Goal: Task Accomplishment & Management: Use online tool/utility

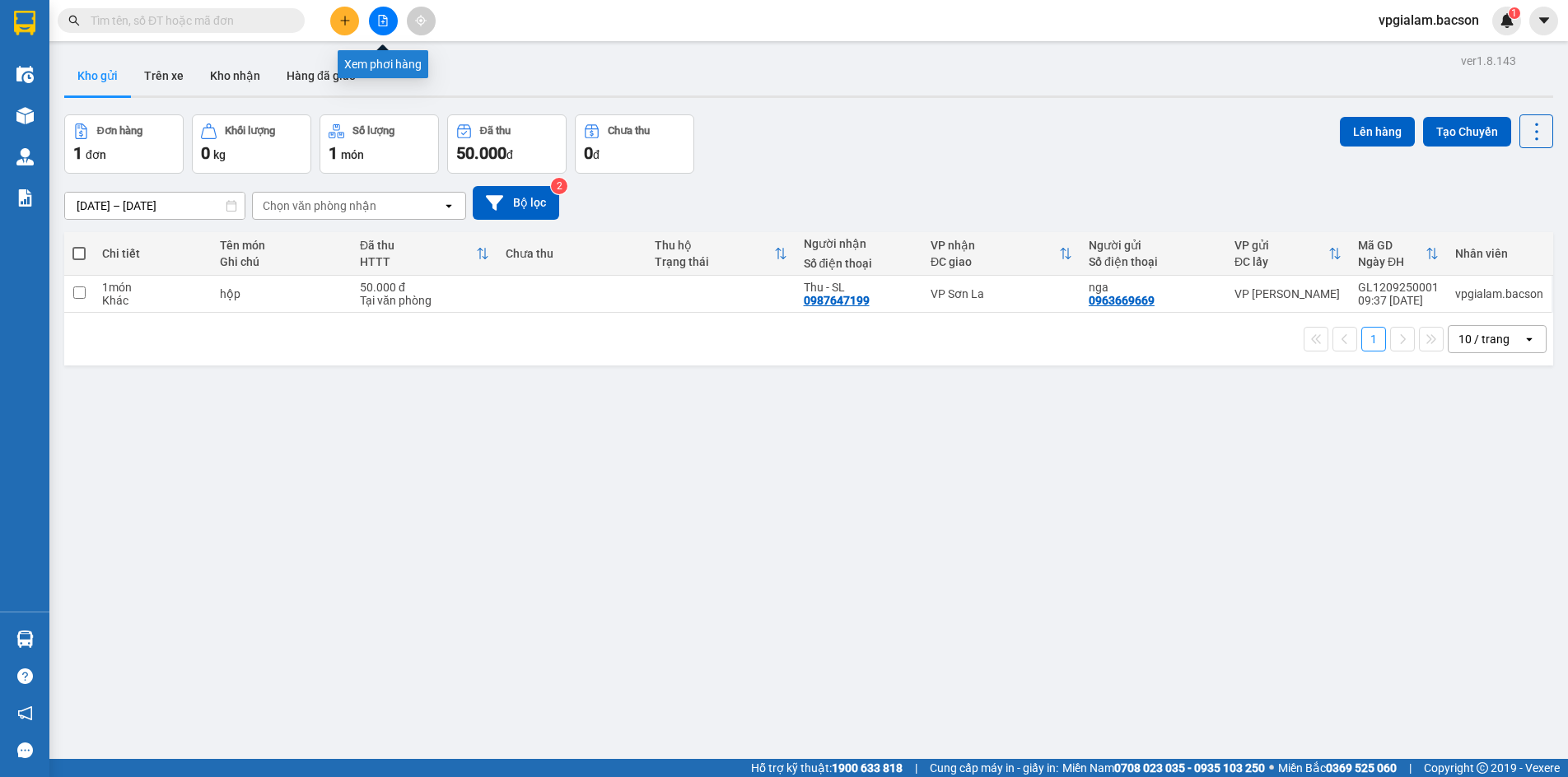
click at [380, 19] on icon "file-add" at bounding box center [384, 21] width 12 height 12
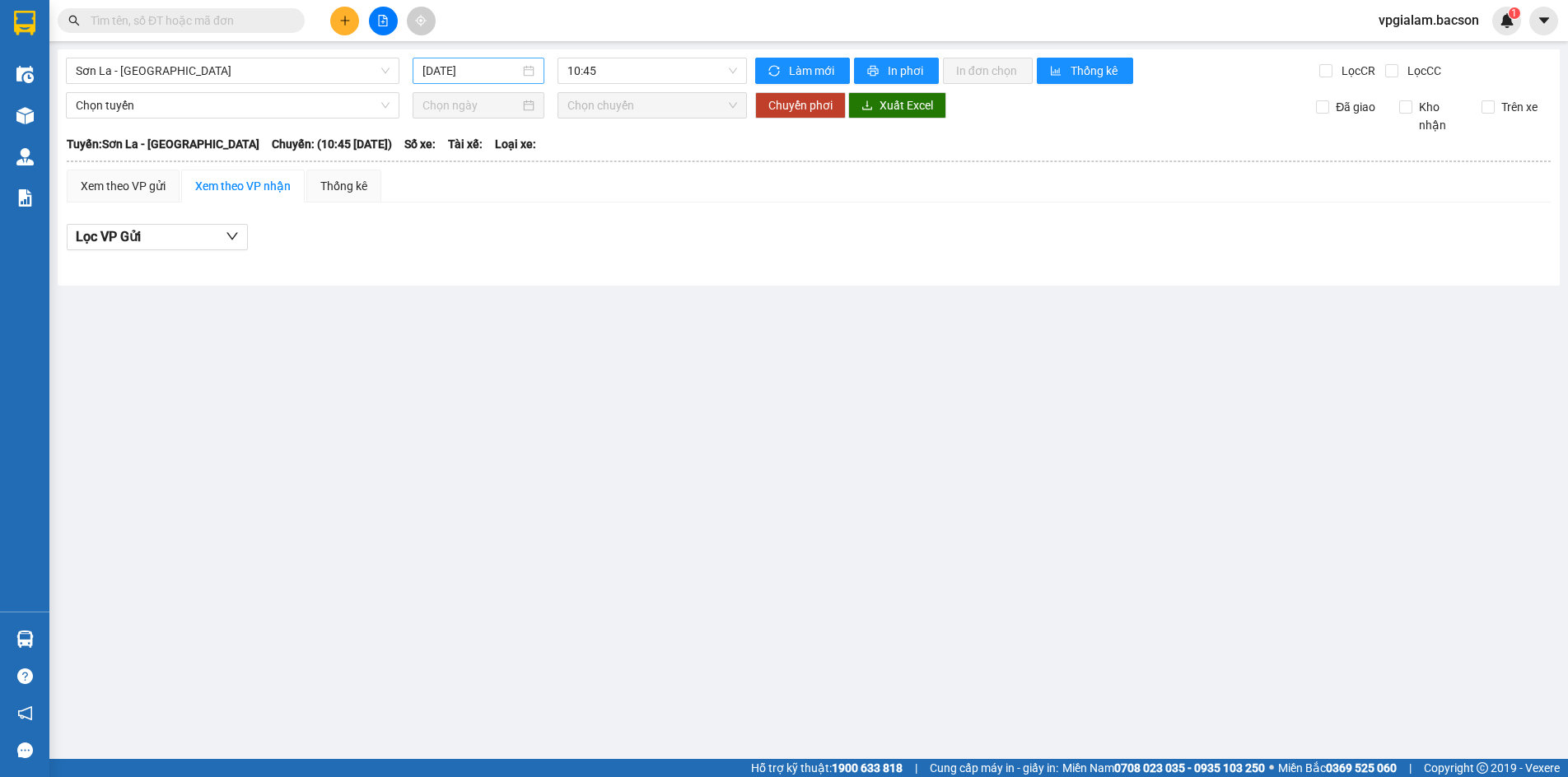
click at [532, 69] on div "[DATE]" at bounding box center [478, 70] width 112 height 18
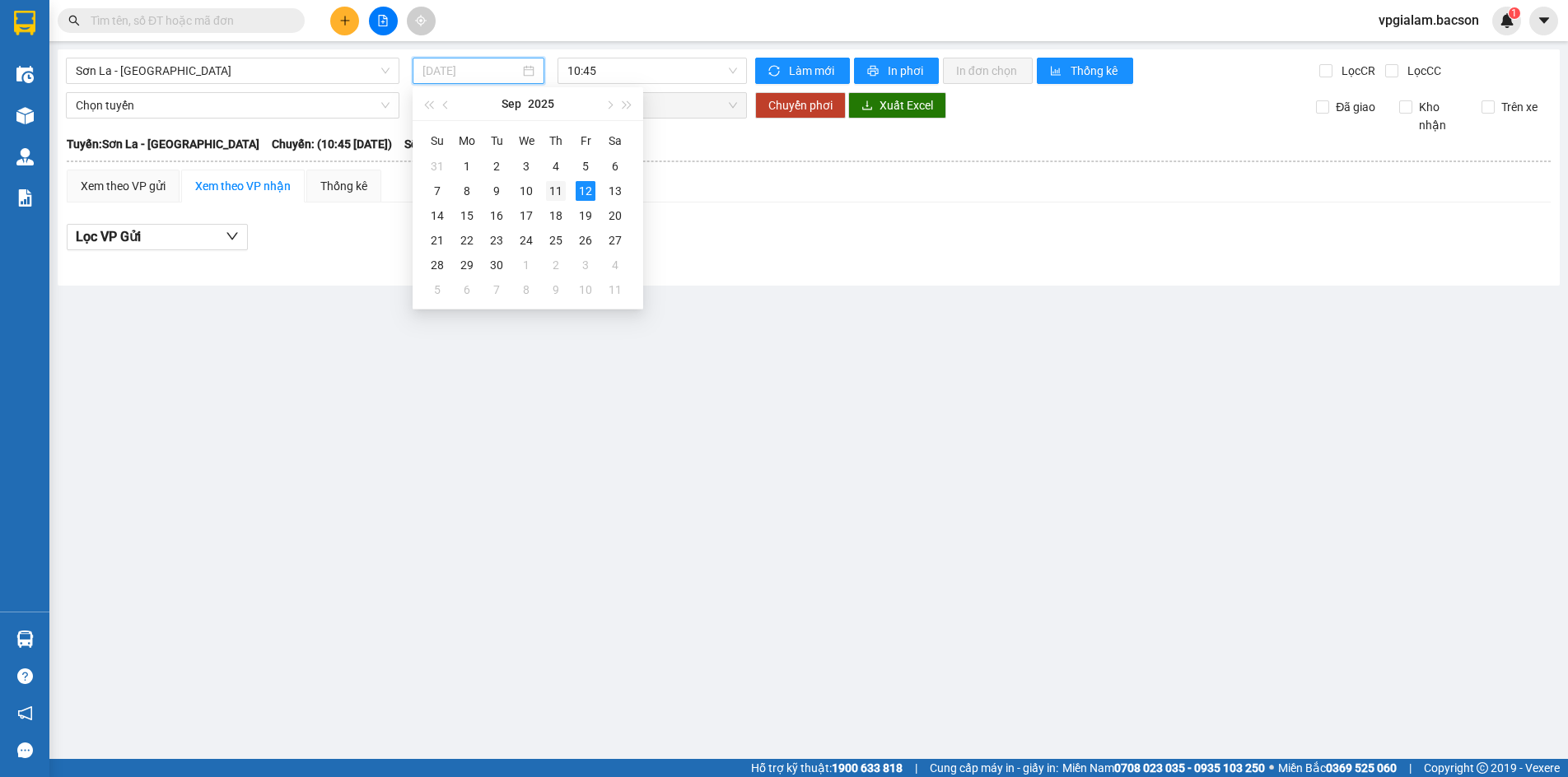
click at [553, 190] on div "11" at bounding box center [555, 190] width 19 height 19
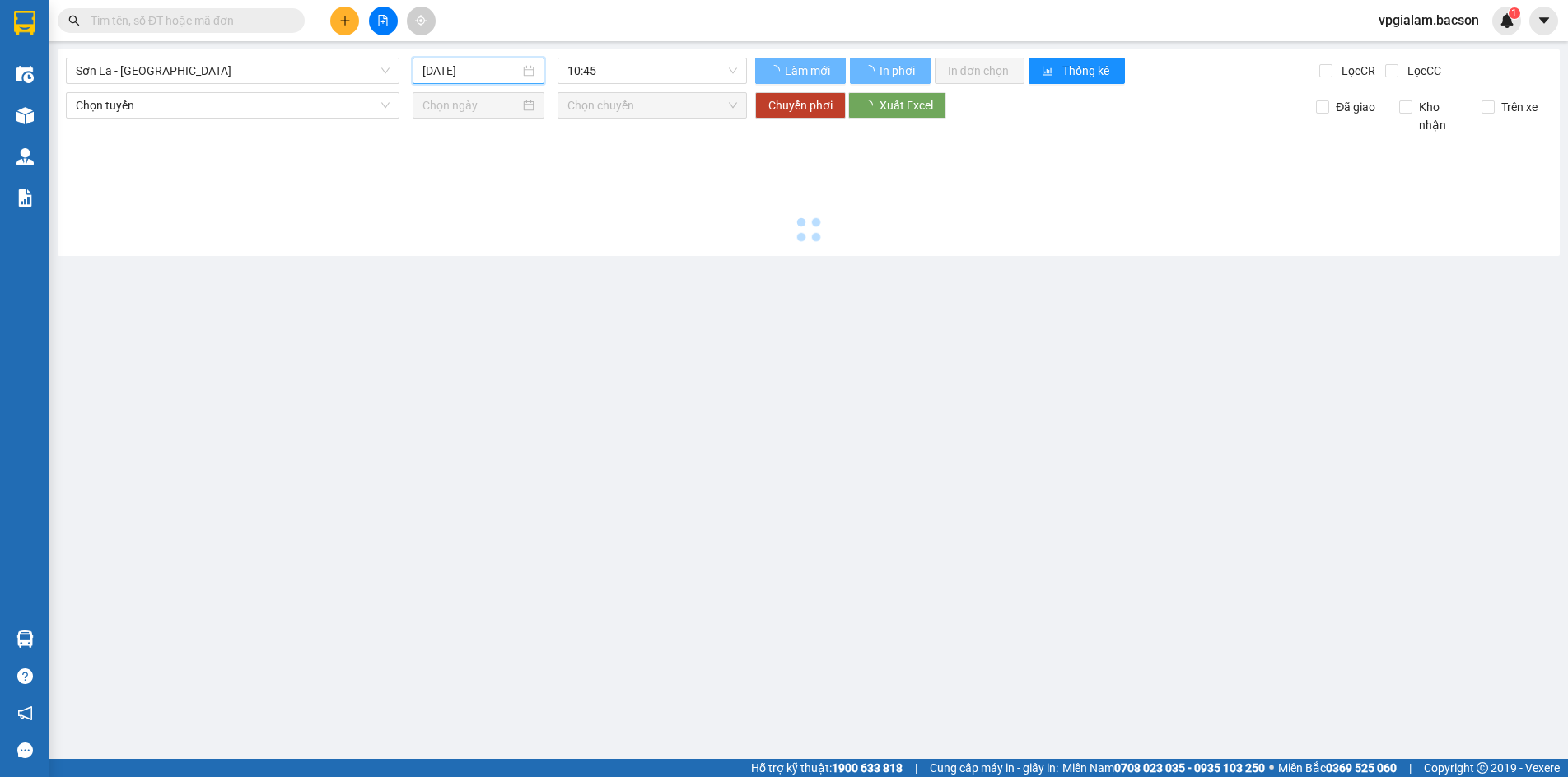
type input "[DATE]"
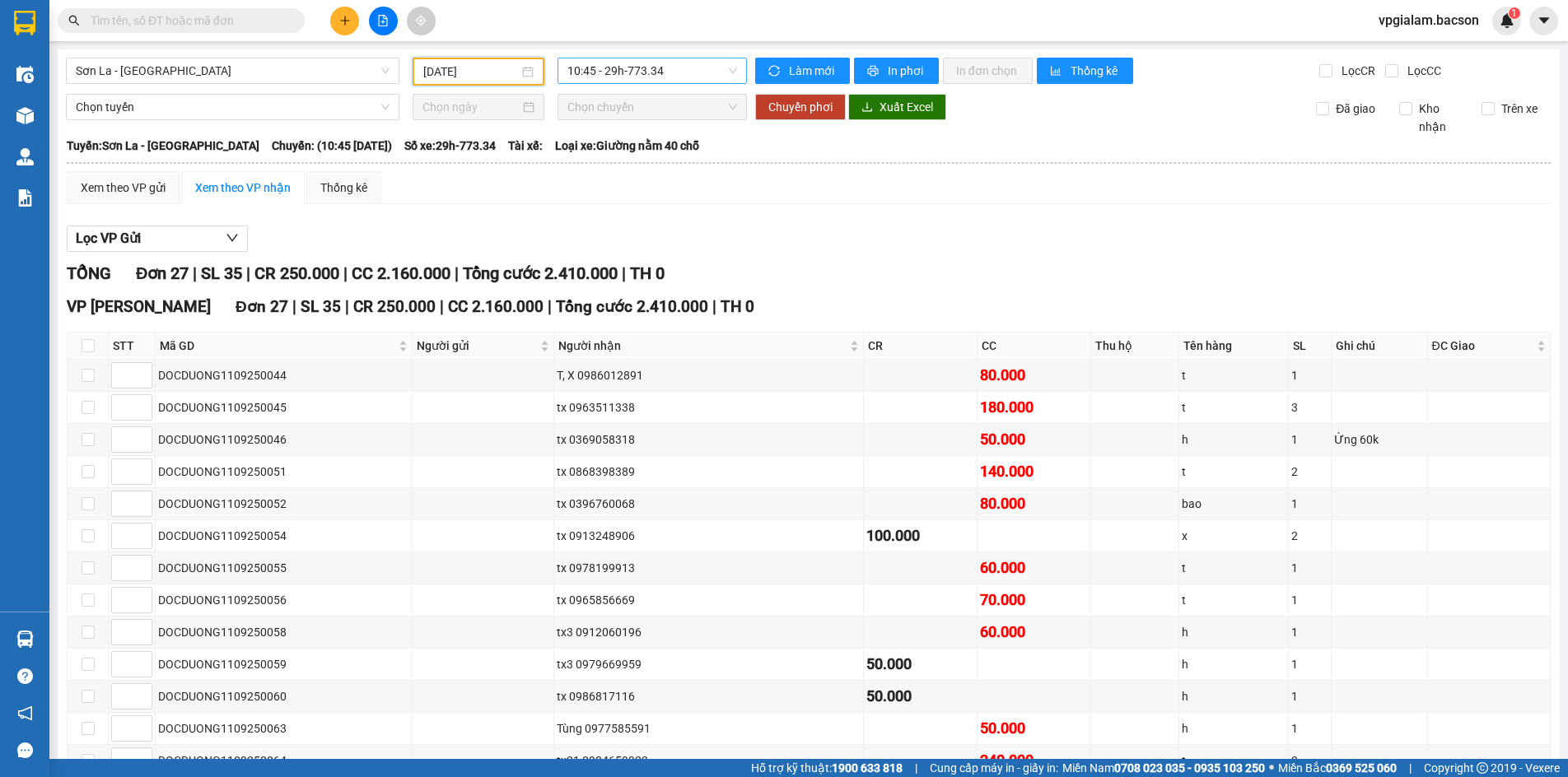
click at [734, 64] on div "10:45 - 29h-773.34" at bounding box center [653, 70] width 190 height 26
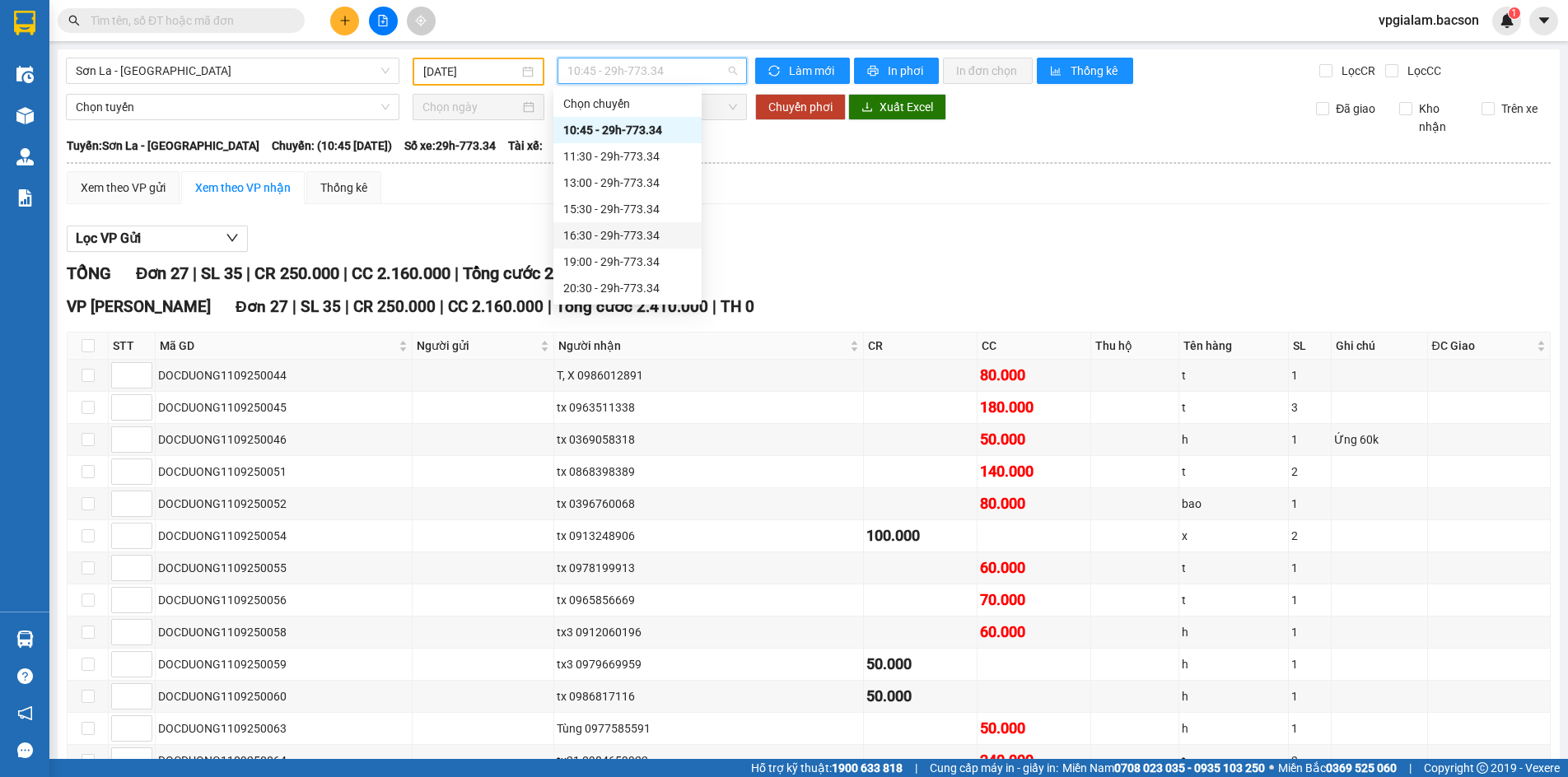
click at [603, 240] on div "16:30 - 29h-773.34" at bounding box center [627, 235] width 129 height 18
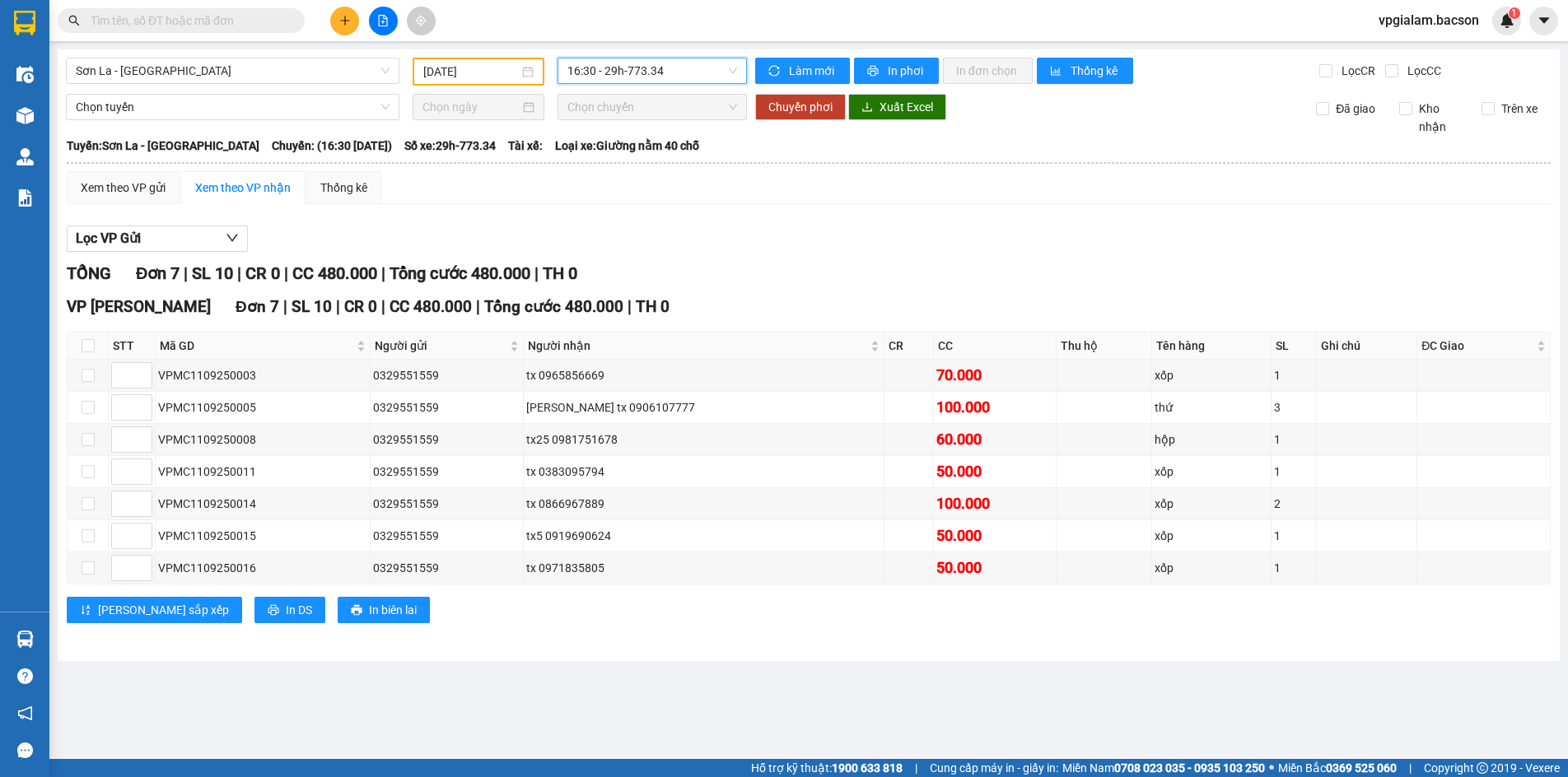
click at [734, 69] on span "16:30 - 29h-773.34" at bounding box center [652, 70] width 169 height 25
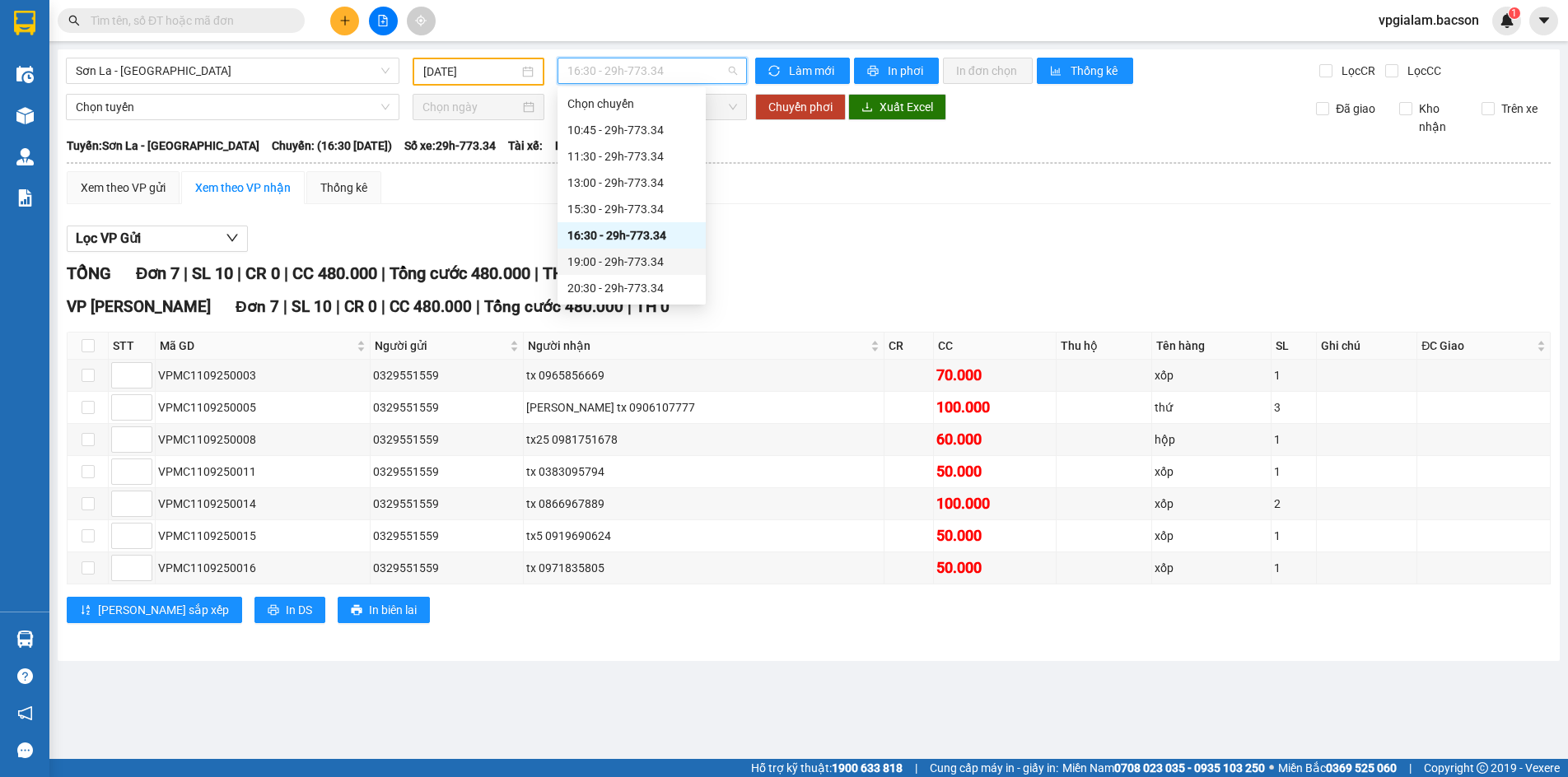
click at [621, 260] on div "19:00 - 29h-773.34" at bounding box center [632, 262] width 129 height 18
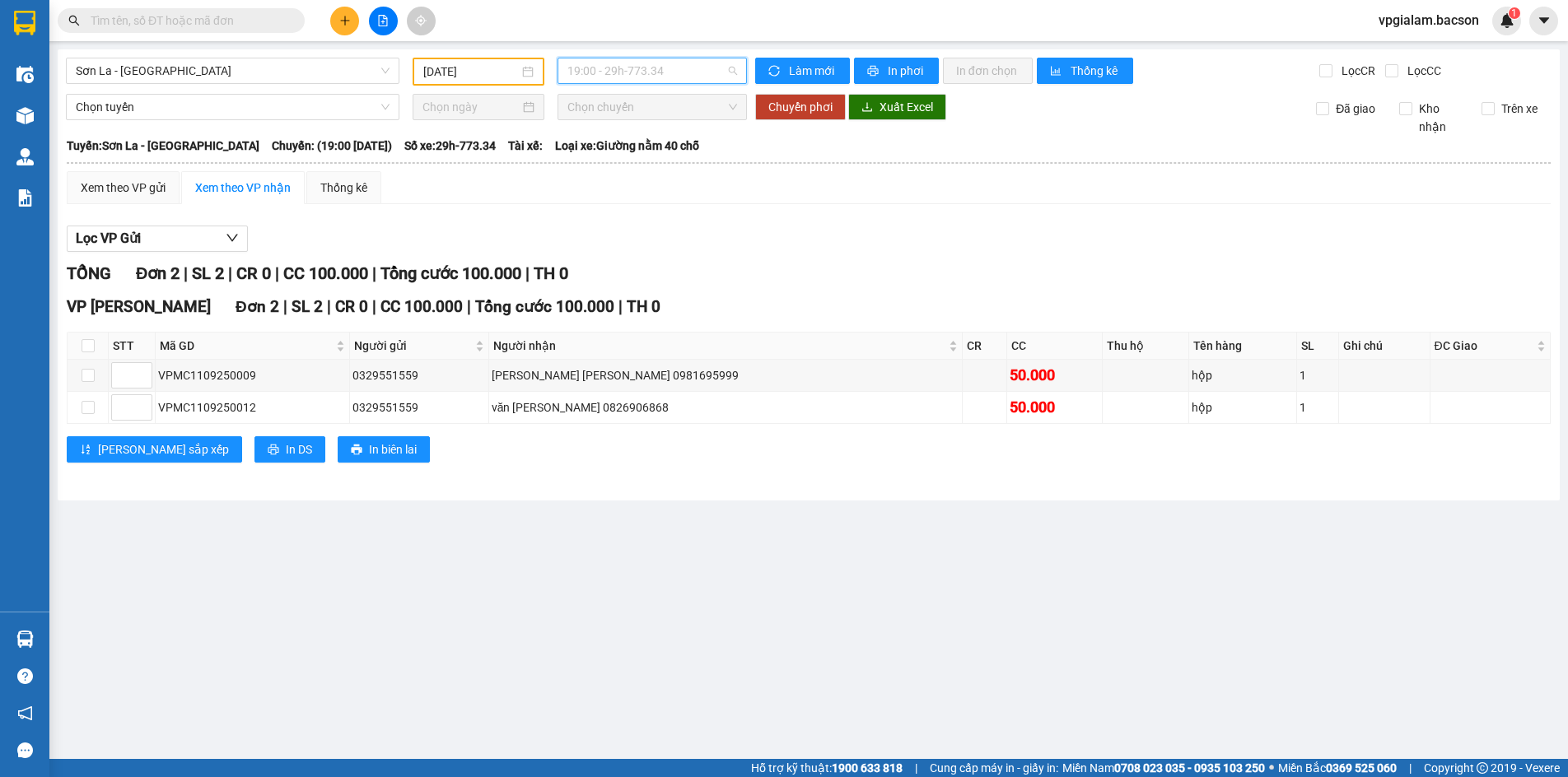
click at [735, 64] on span "19:00 - 29h-773.34" at bounding box center [652, 70] width 169 height 25
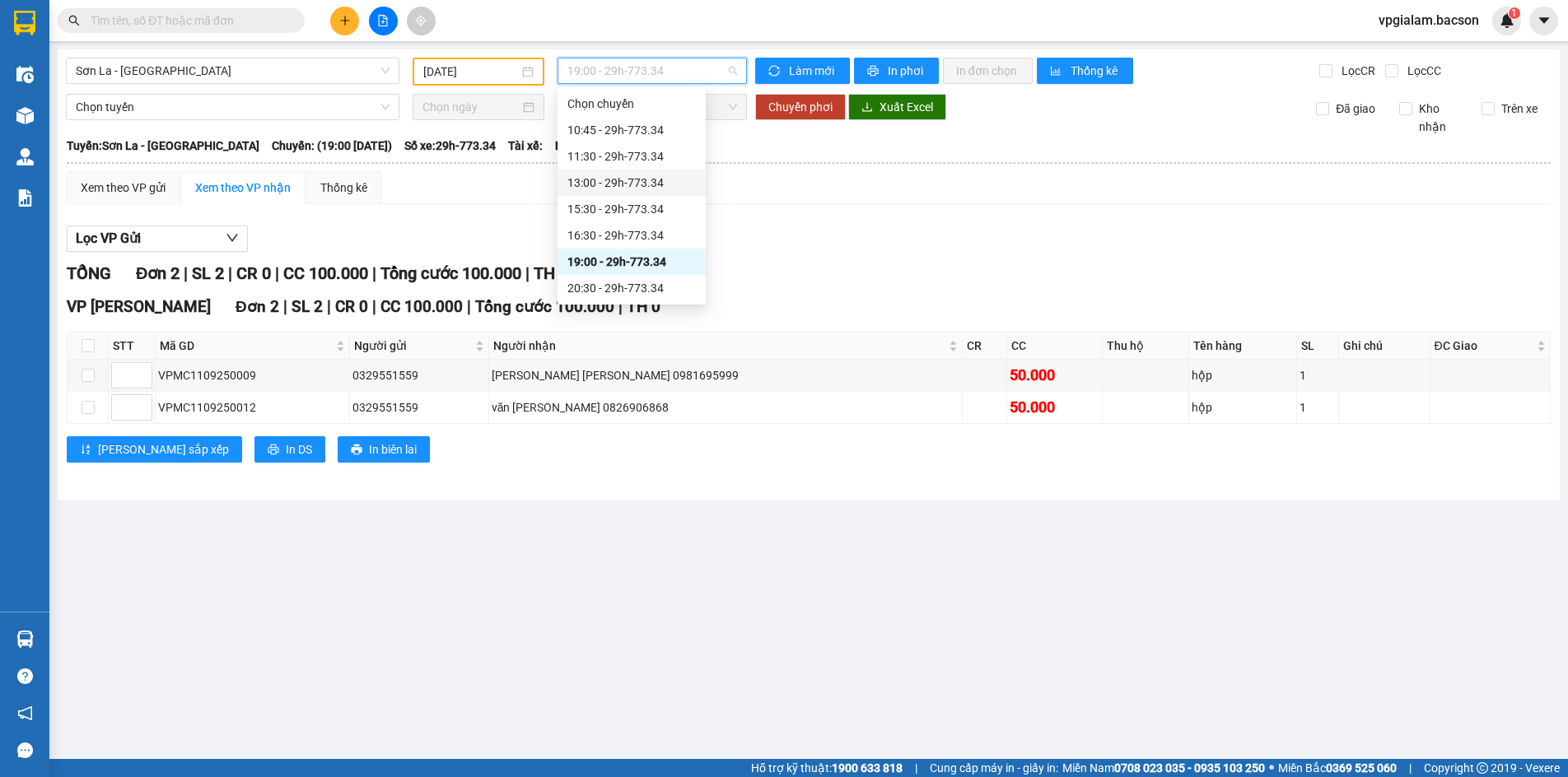
click at [629, 189] on div "13:00 - 29h-773.34" at bounding box center [632, 182] width 129 height 18
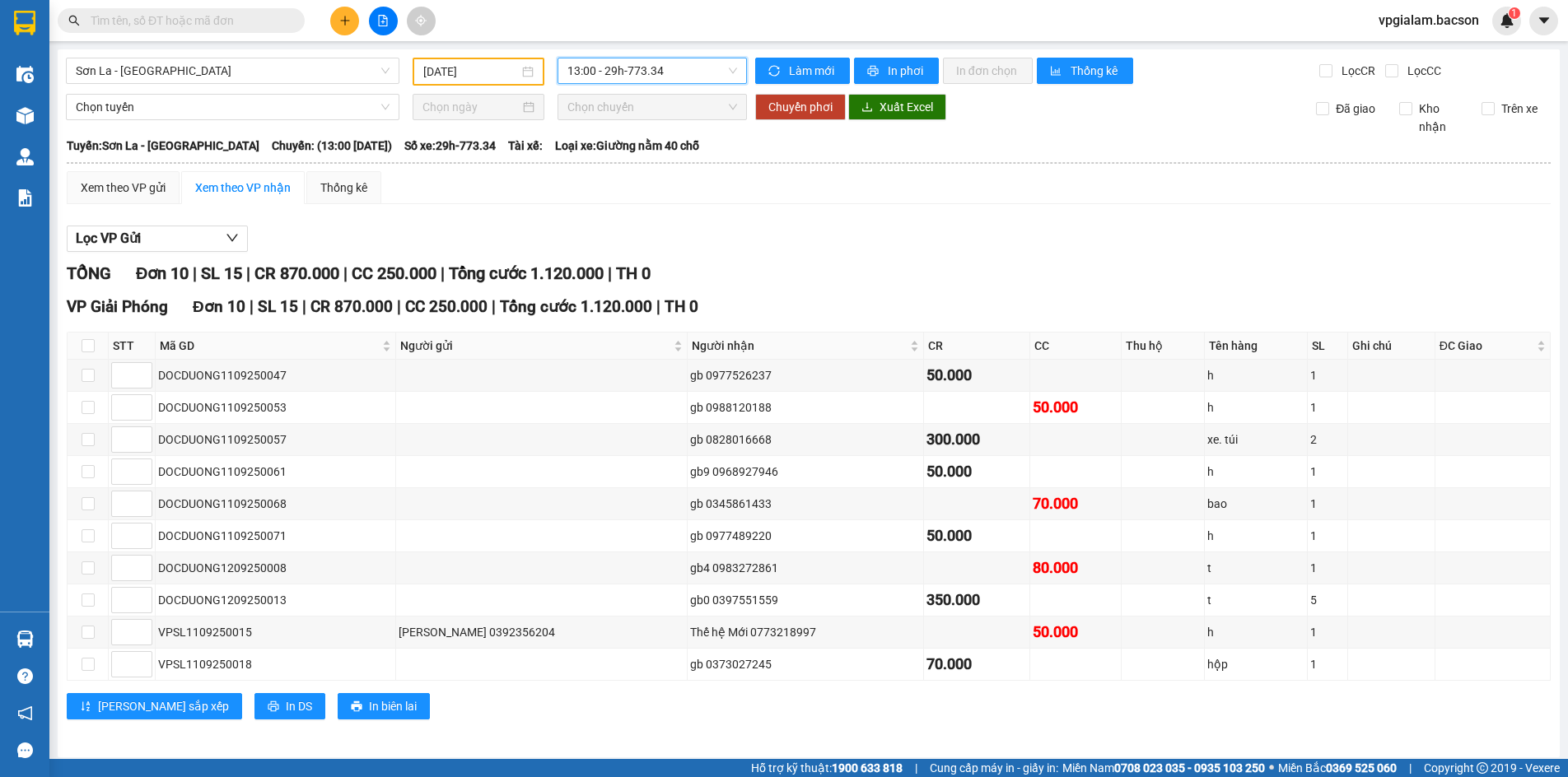
click at [729, 72] on span "13:00 - 29h-773.34" at bounding box center [652, 70] width 169 height 25
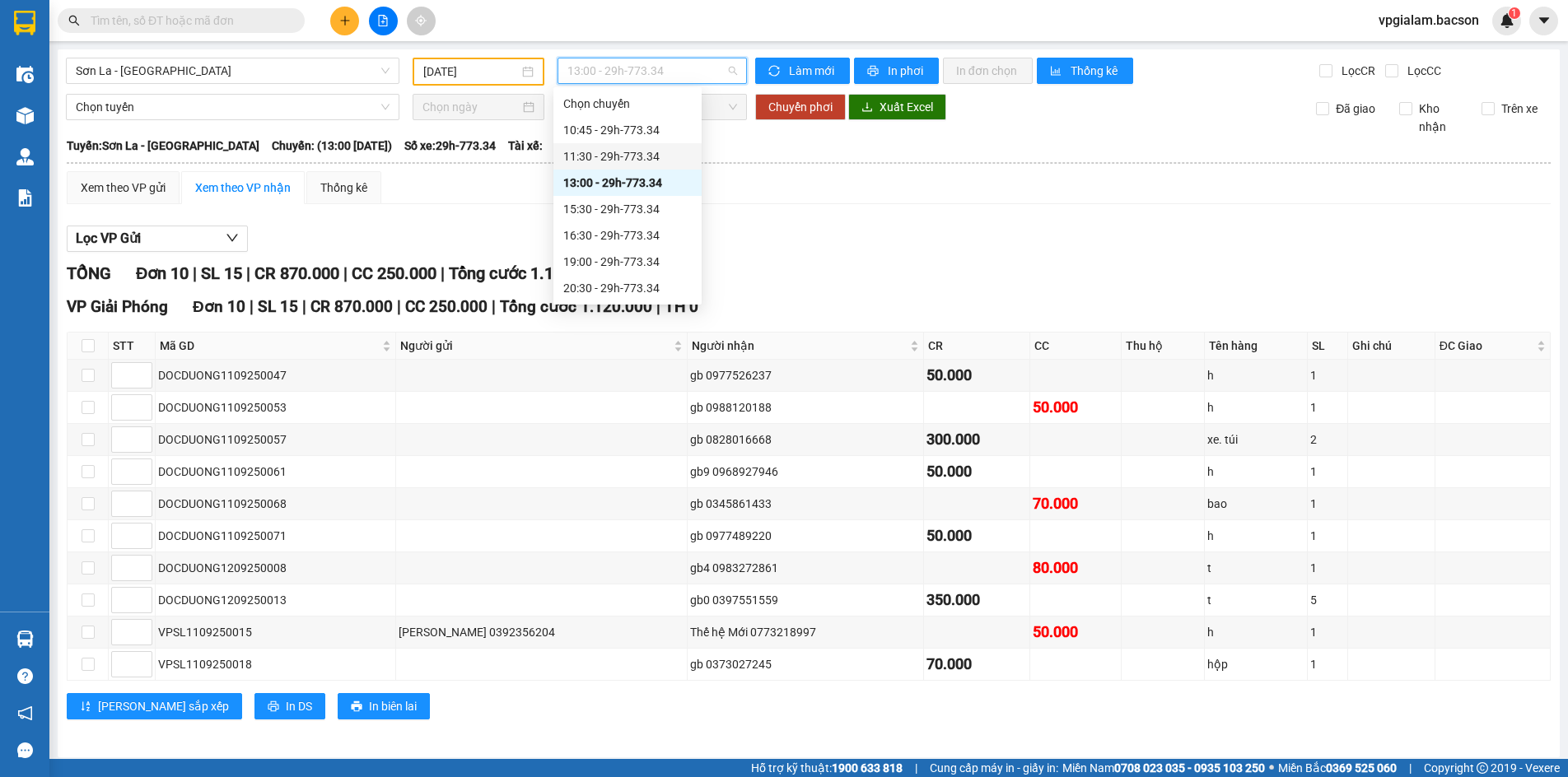
click at [633, 166] on div "11:30 - 29h-773.34" at bounding box center [627, 156] width 148 height 26
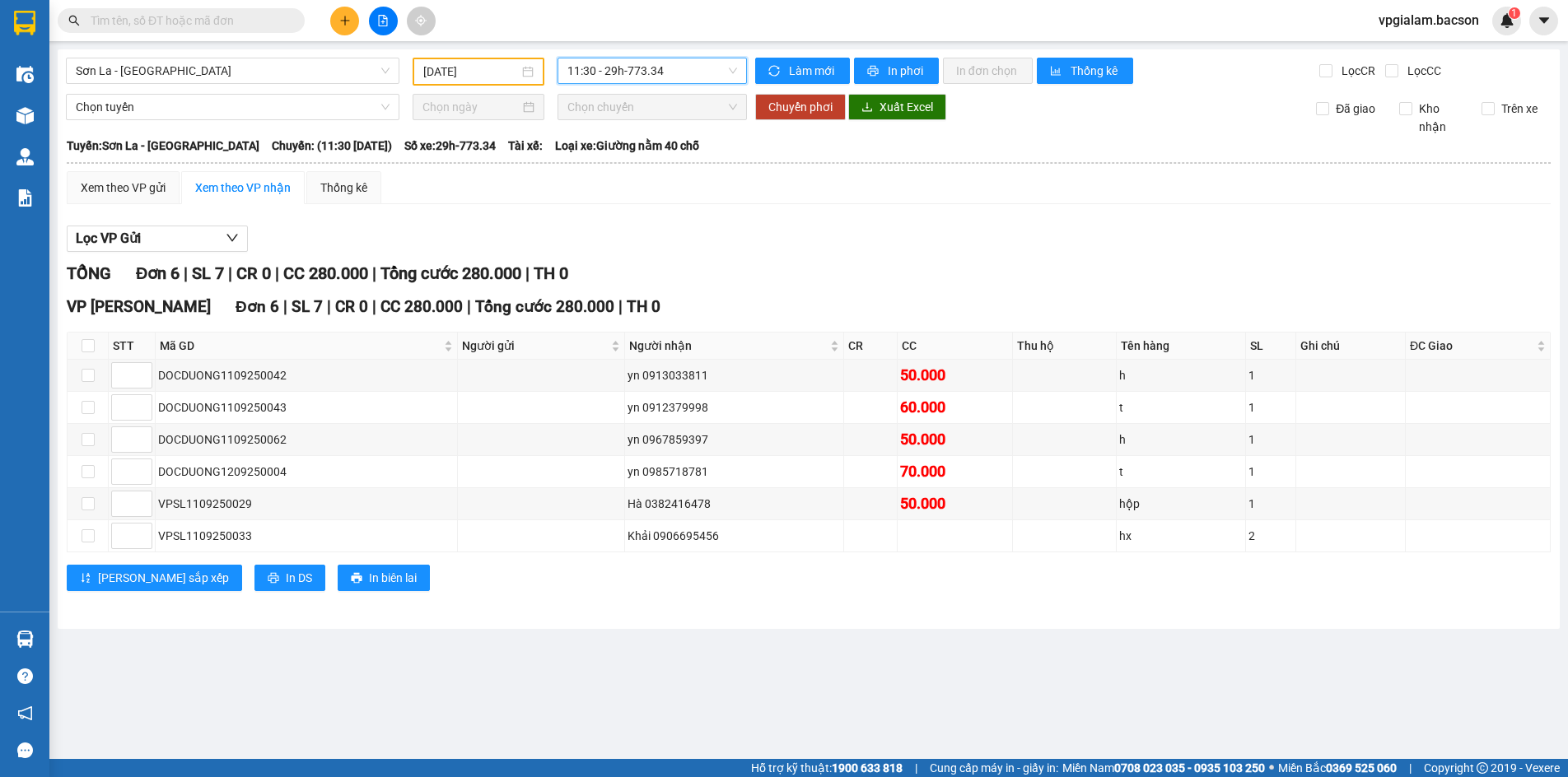
click at [737, 69] on span "11:30 - 29h-773.34" at bounding box center [652, 70] width 169 height 25
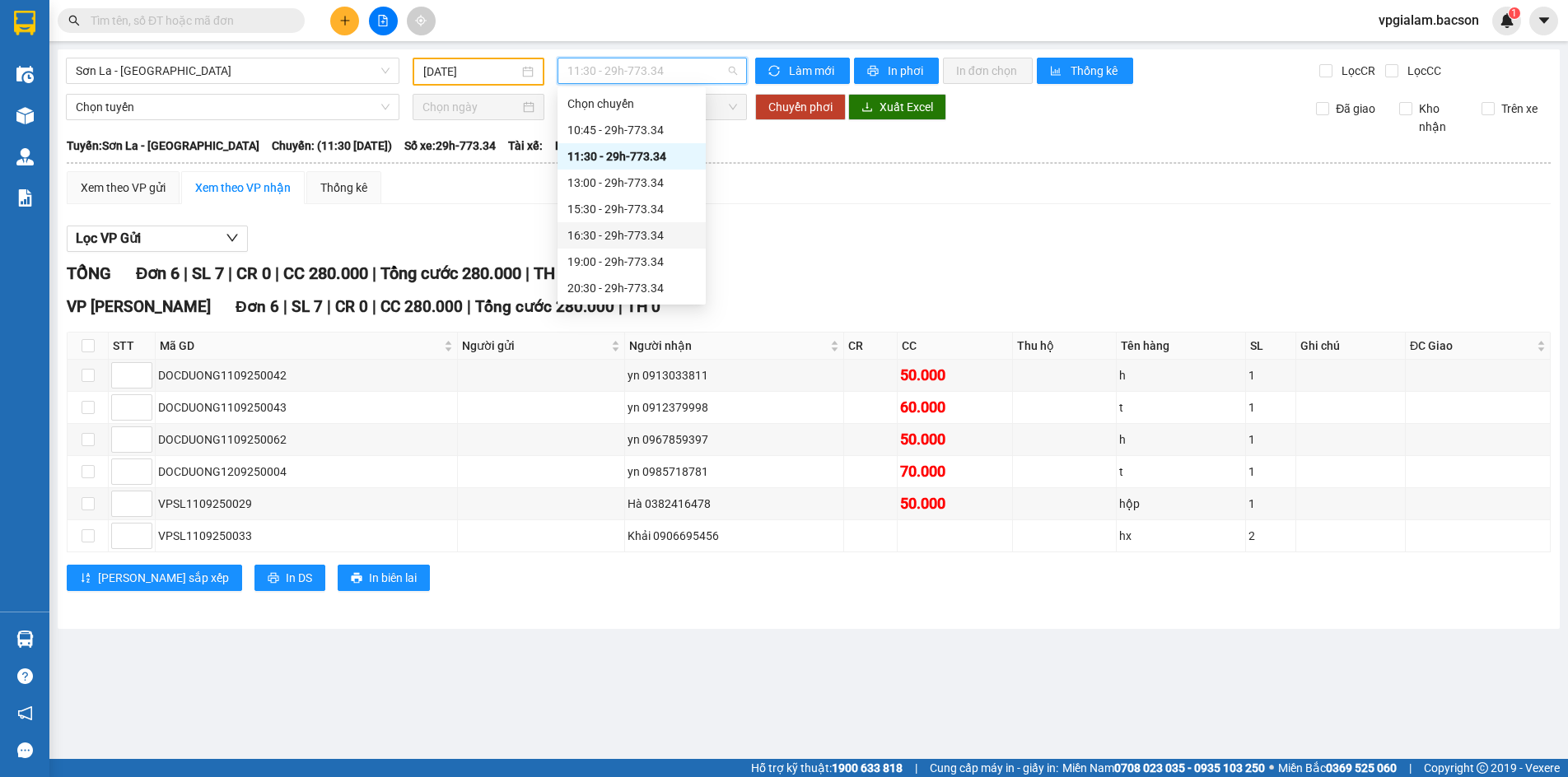
click at [623, 238] on div "16:30 - 29h-773.34" at bounding box center [632, 235] width 129 height 18
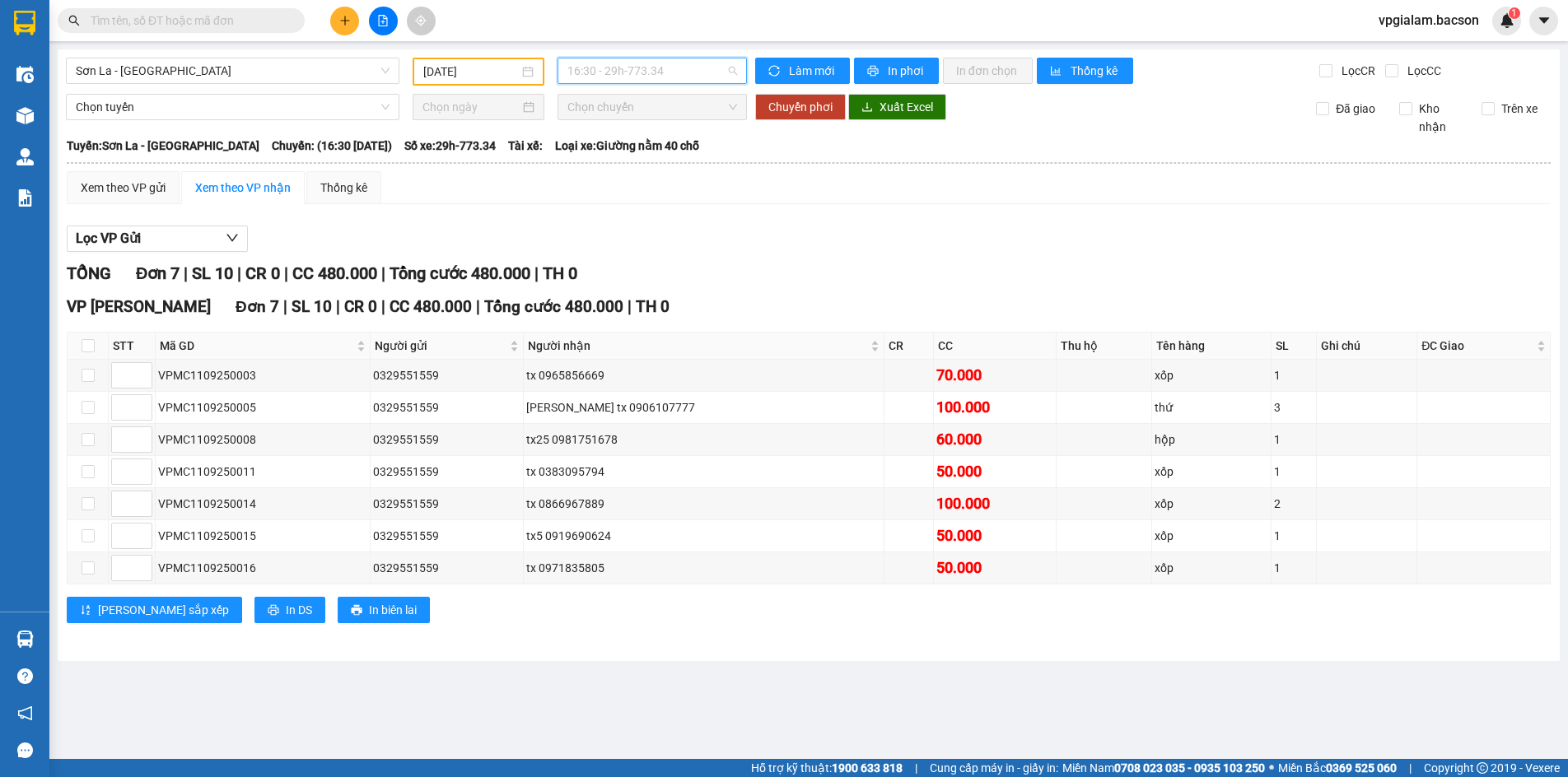
click at [732, 68] on span "16:30 - 29h-773.34" at bounding box center [652, 70] width 169 height 25
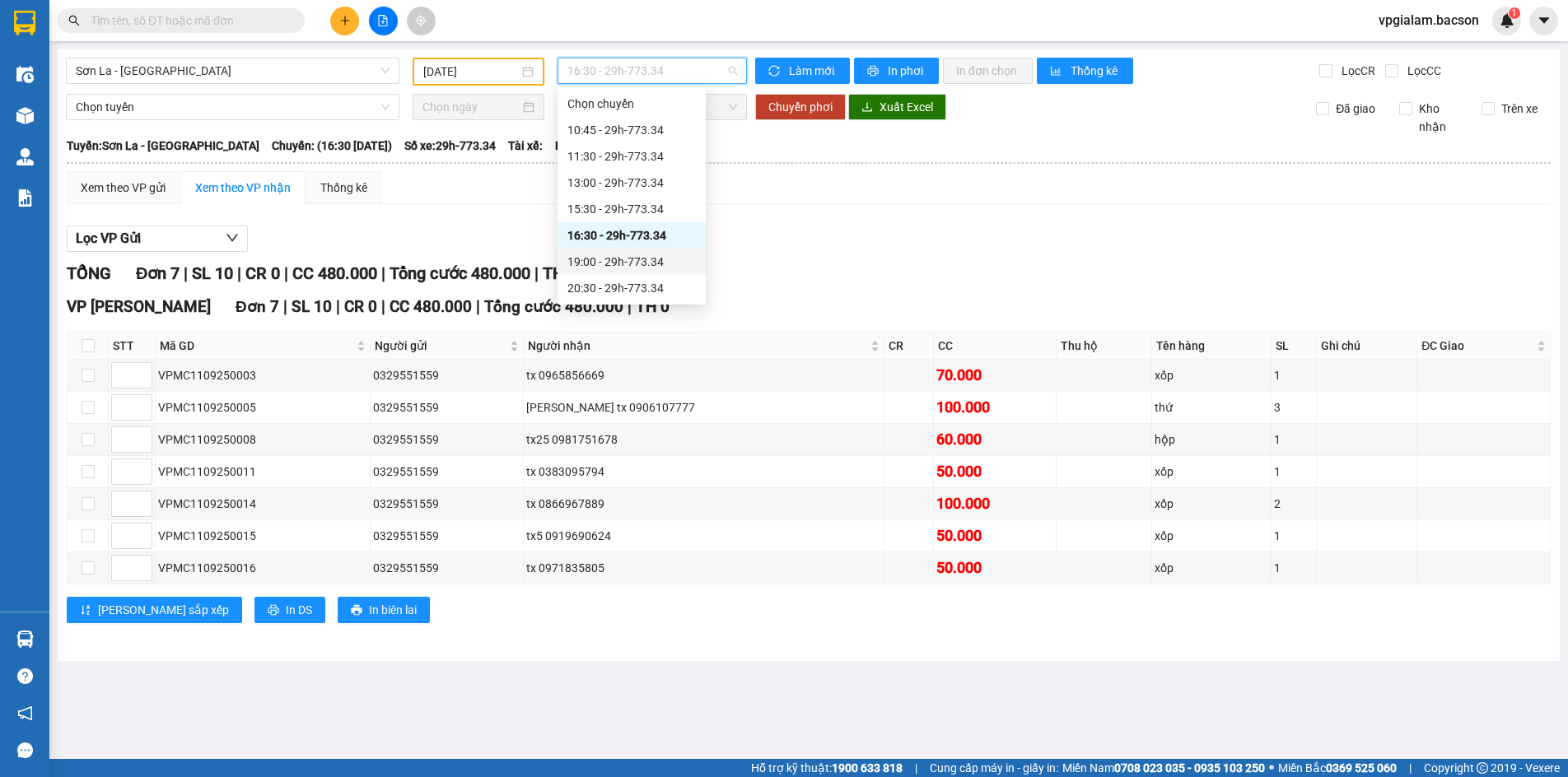
click at [626, 264] on div "19:00 - 29h-773.34" at bounding box center [632, 262] width 129 height 18
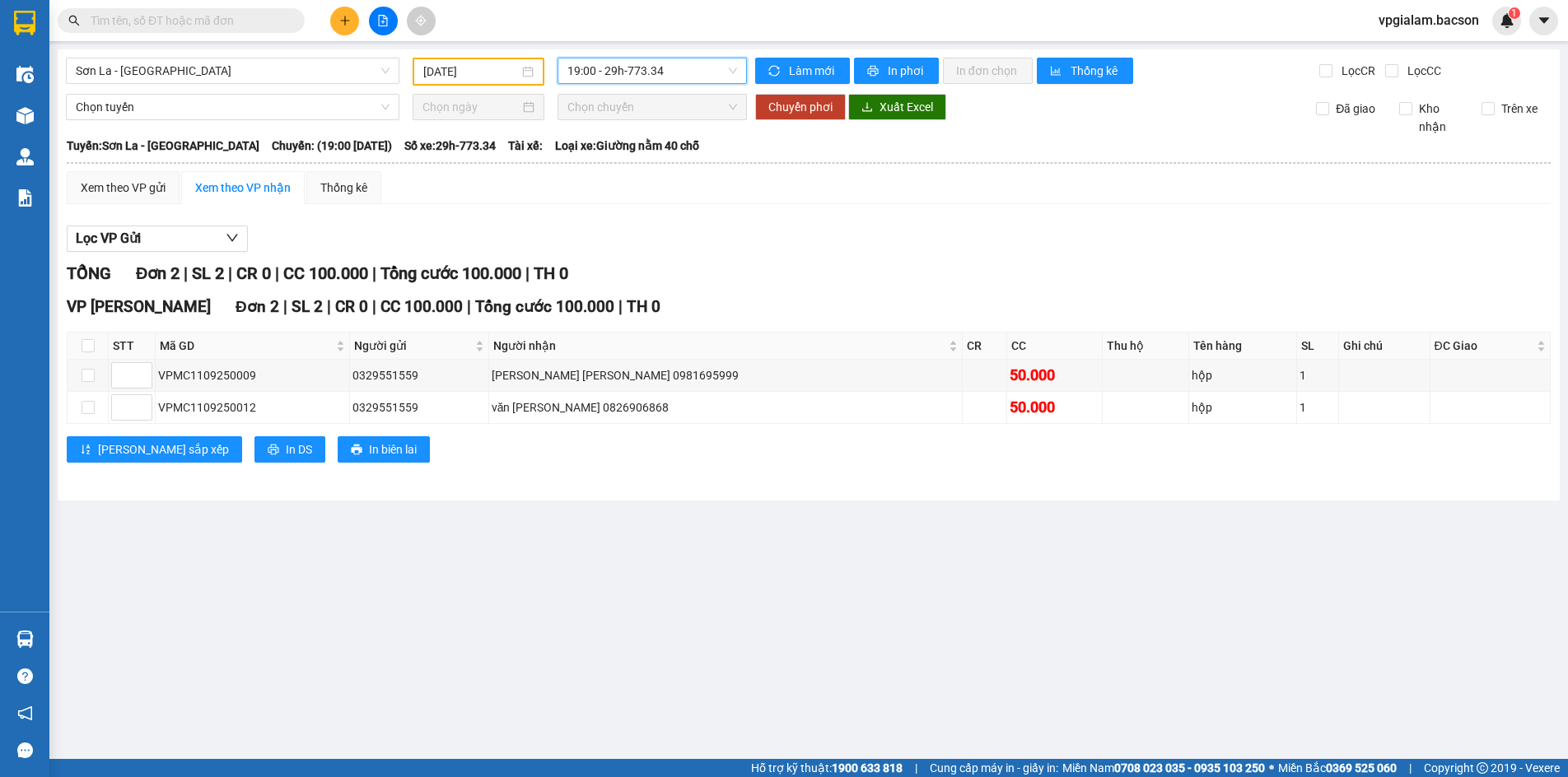
click at [733, 70] on span "19:00 - 29h-773.34" at bounding box center [652, 70] width 169 height 25
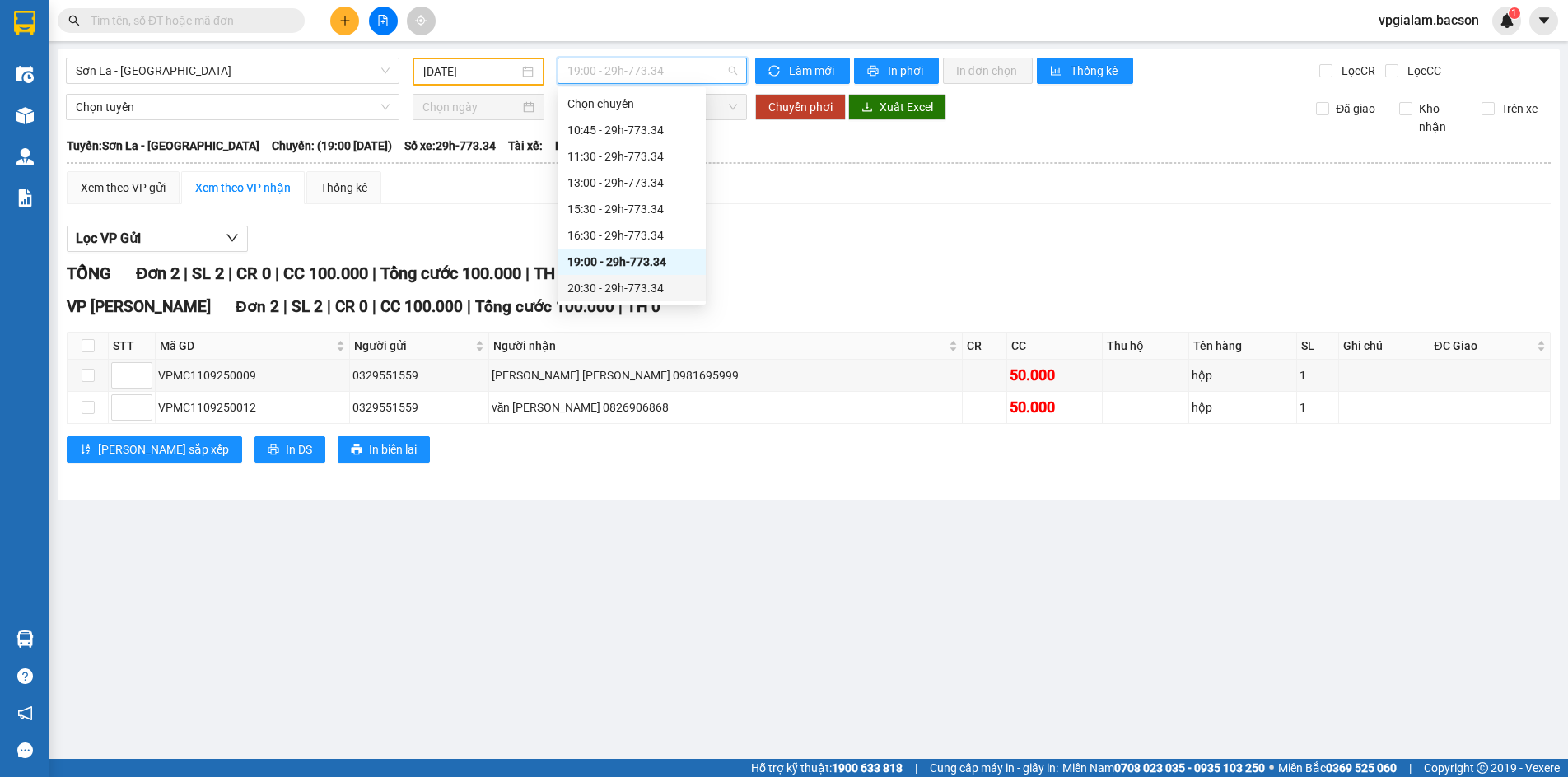
click at [641, 289] on div "20:30 - 29h-773.34" at bounding box center [632, 288] width 129 height 18
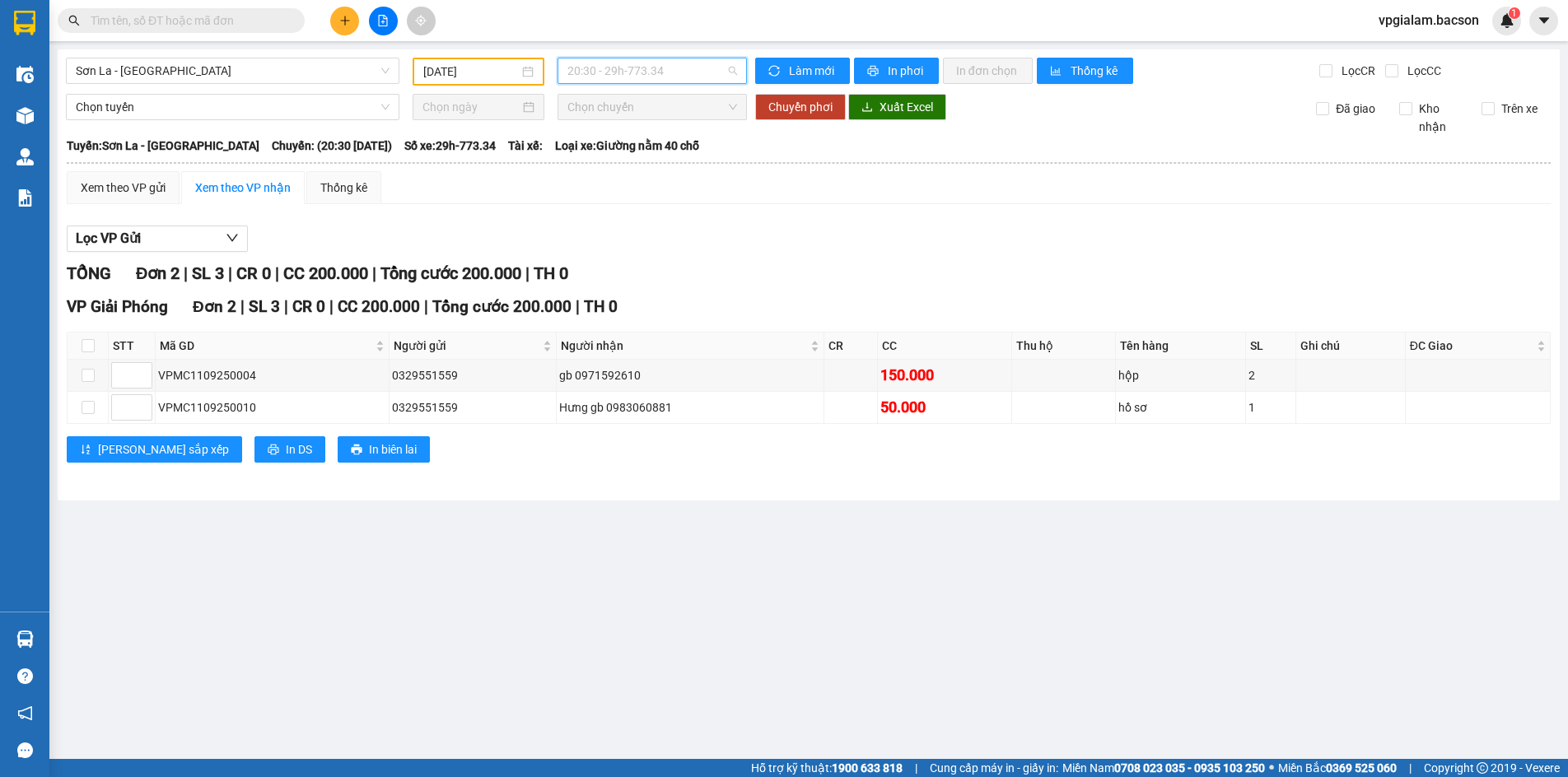
click at [733, 66] on span "20:30 - 29h-773.34" at bounding box center [652, 70] width 169 height 25
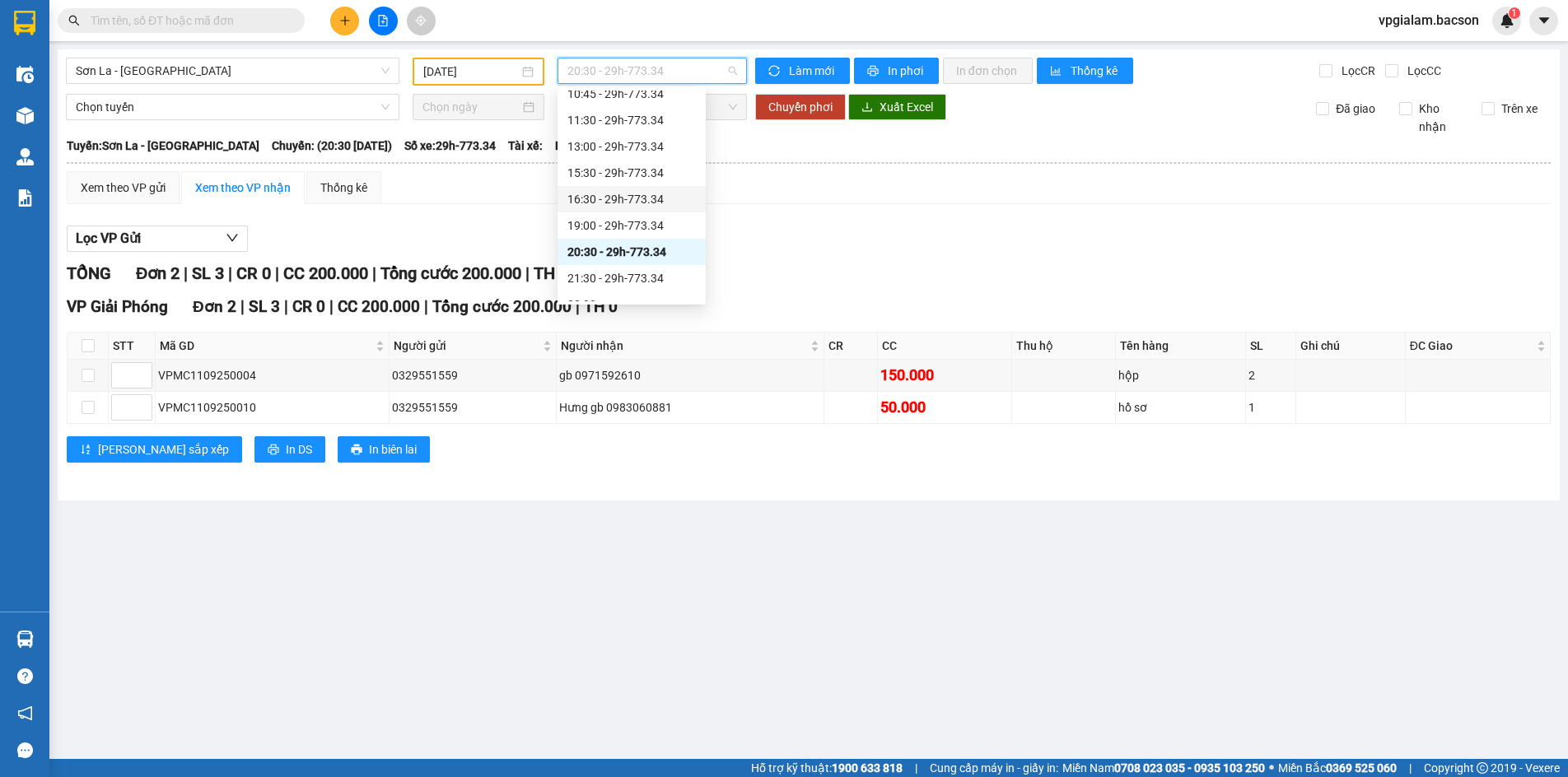
scroll to position [79, 0]
click at [658, 238] on div "21:30 - 29h-773.34" at bounding box center [632, 235] width 129 height 18
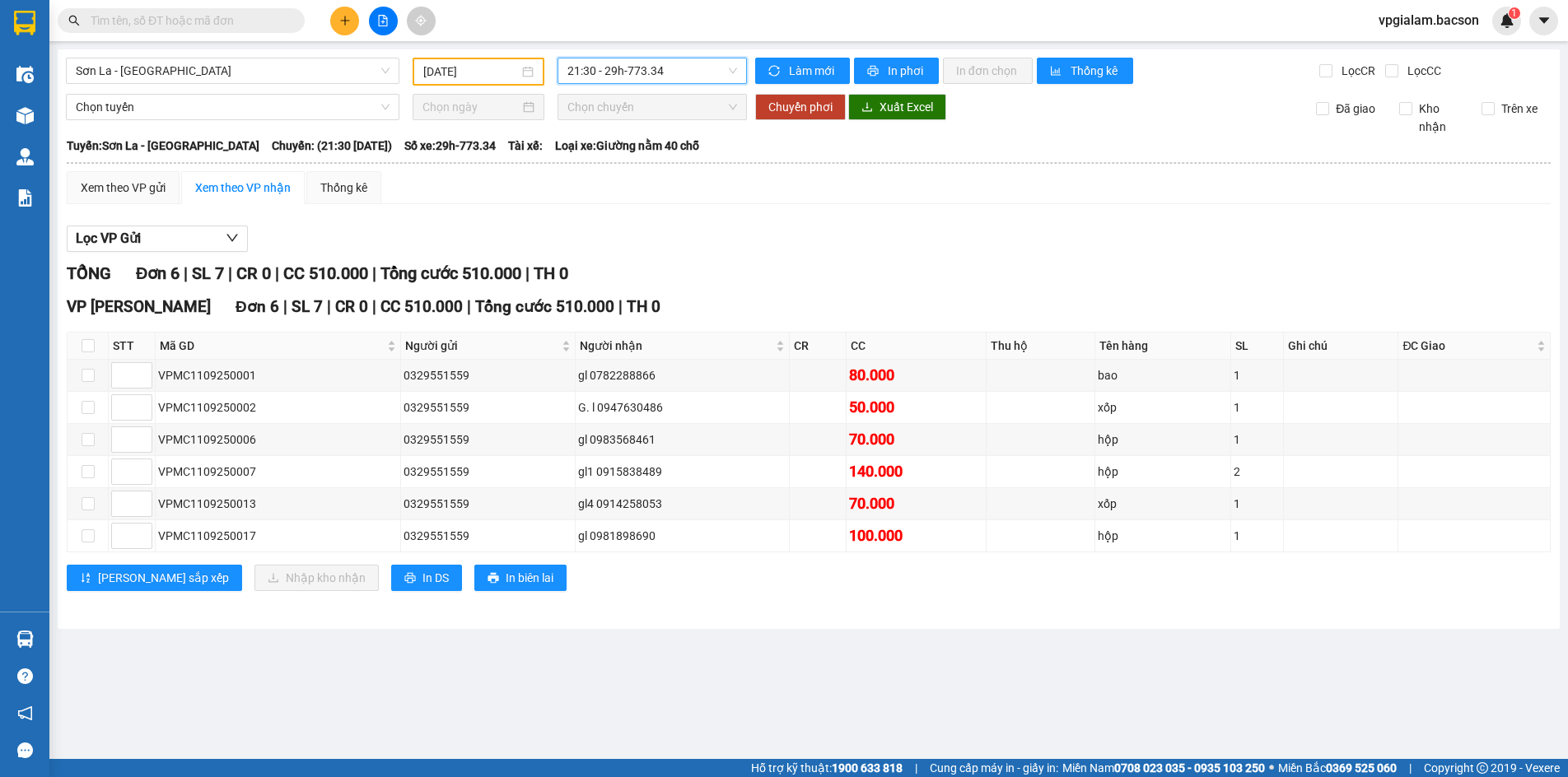
click at [734, 69] on span "21:30 - 29h-773.34" at bounding box center [652, 70] width 169 height 25
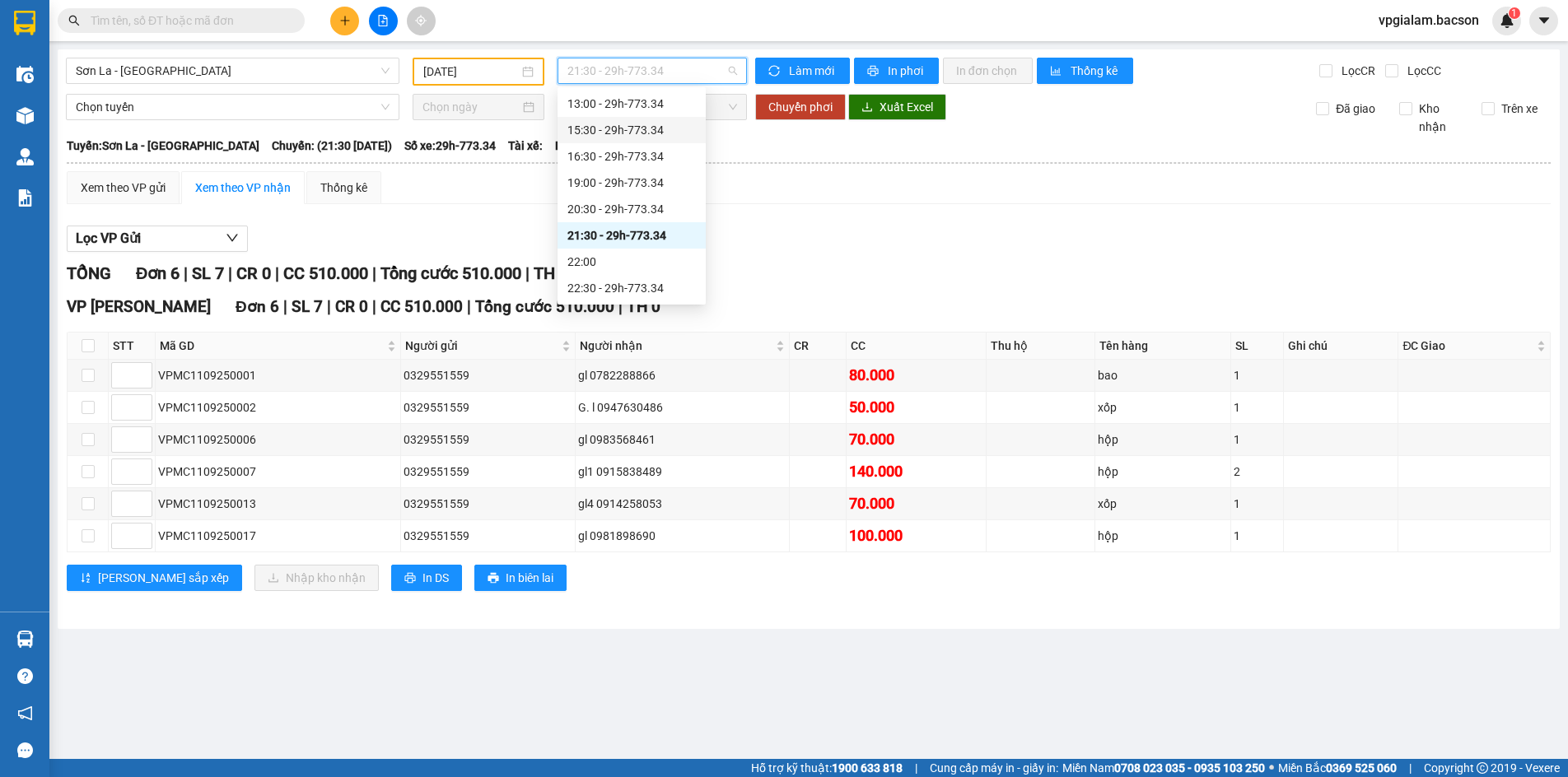
click at [639, 126] on div "15:30 - 29h-773.34" at bounding box center [632, 130] width 129 height 18
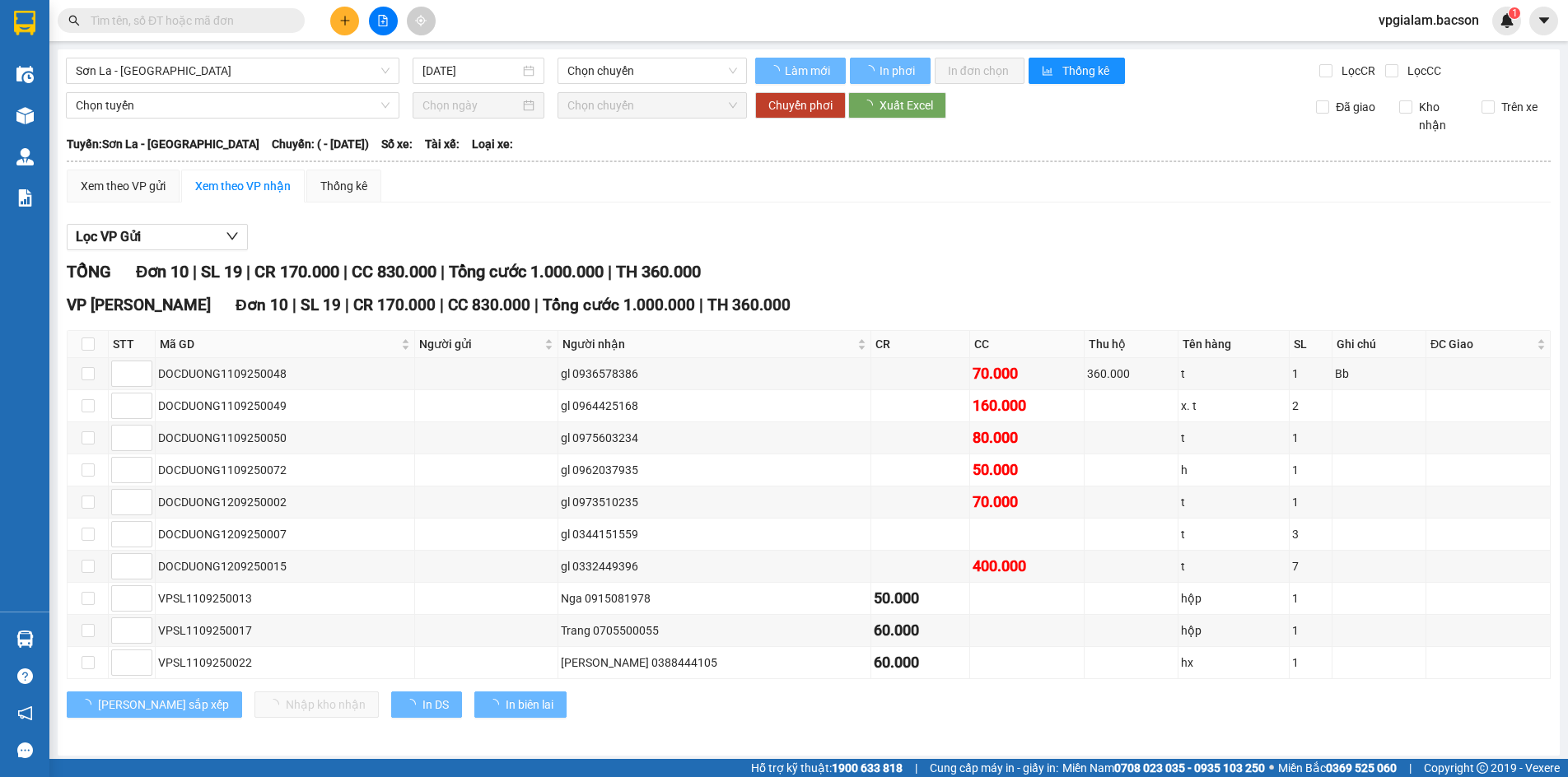
type input "[DATE]"
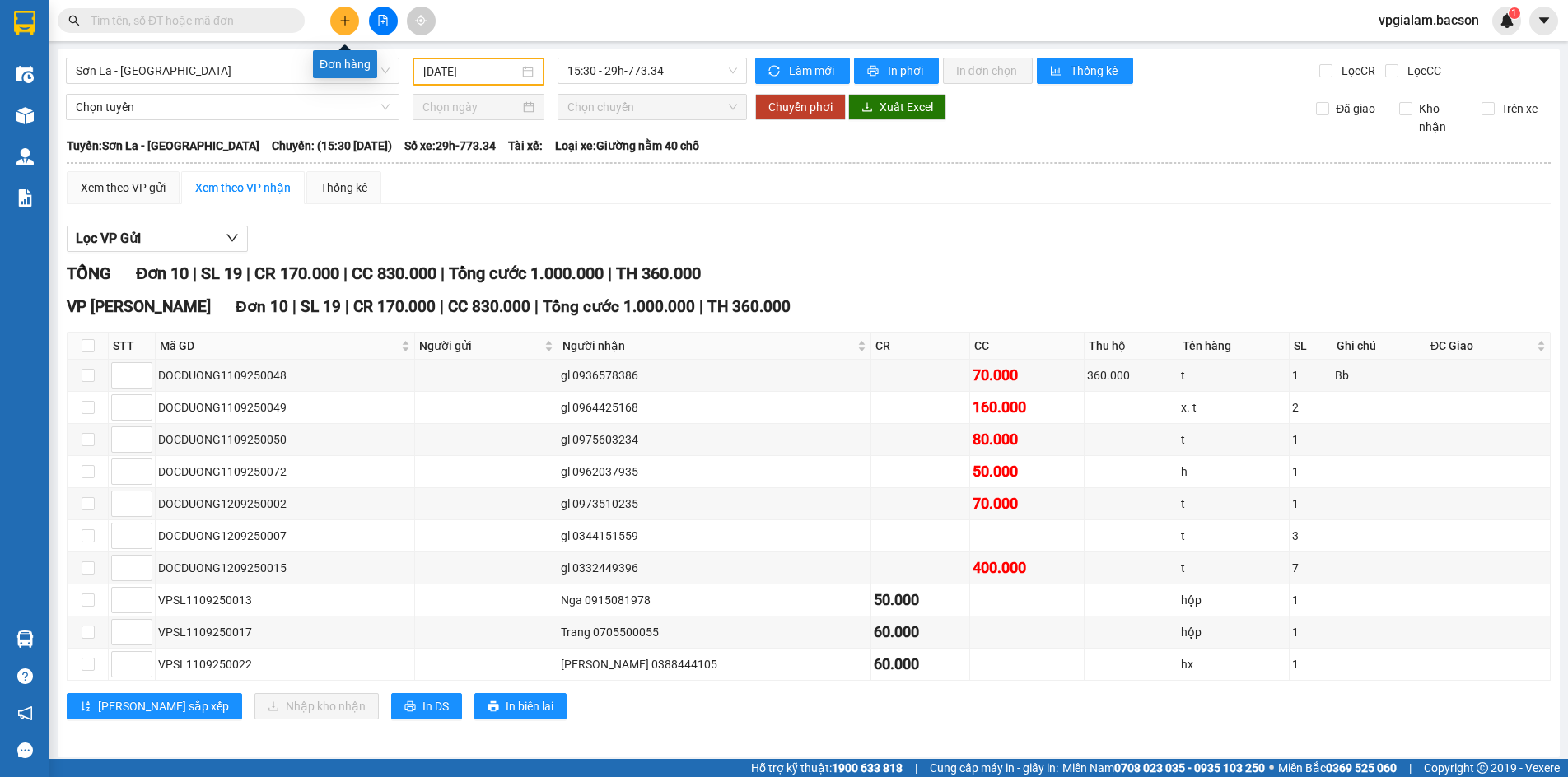
click at [344, 14] on button at bounding box center [345, 21] width 29 height 29
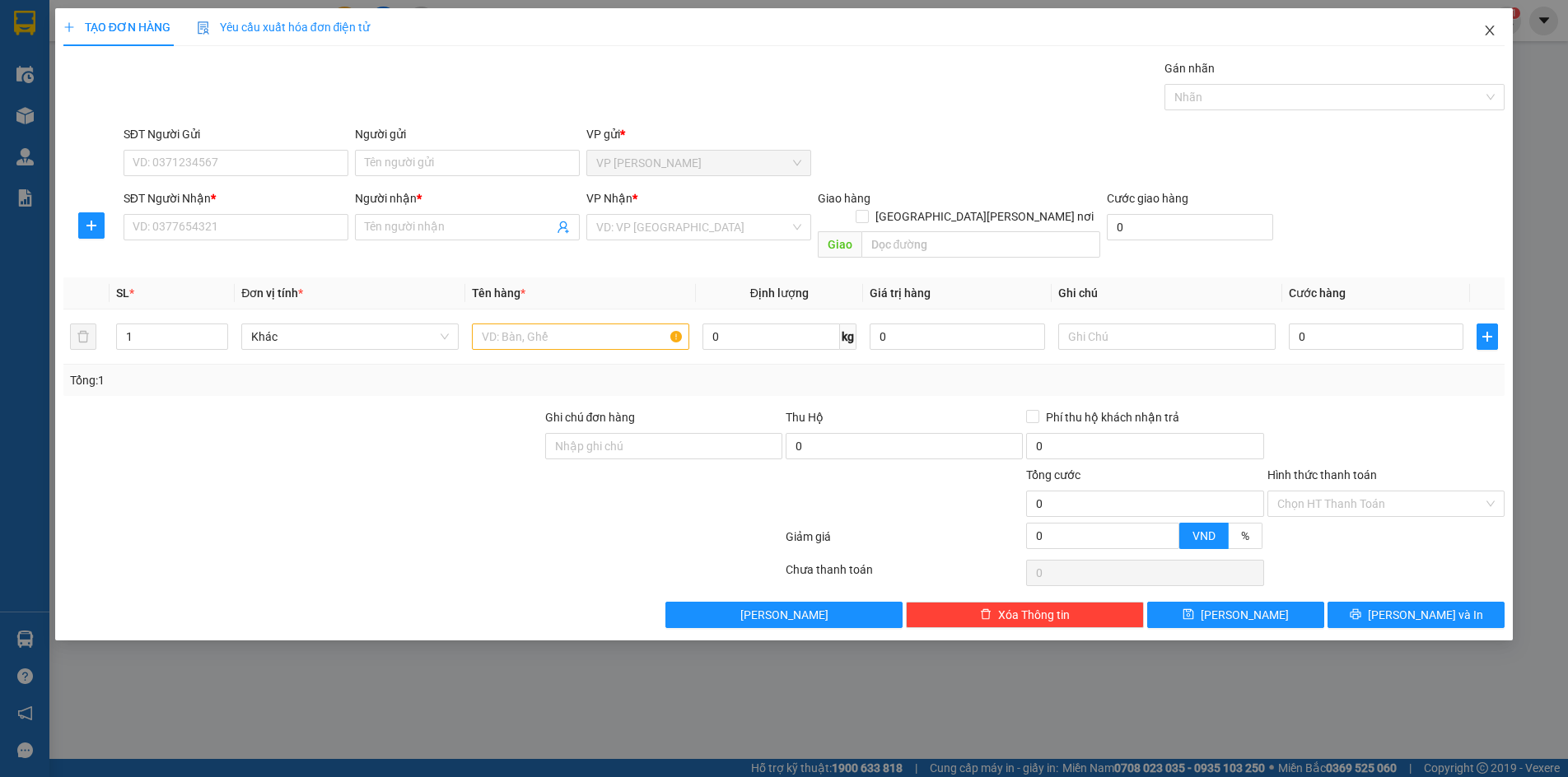
click at [1495, 30] on icon "close" at bounding box center [1490, 30] width 14 height 14
